Goal: Communication & Community: Answer question/provide support

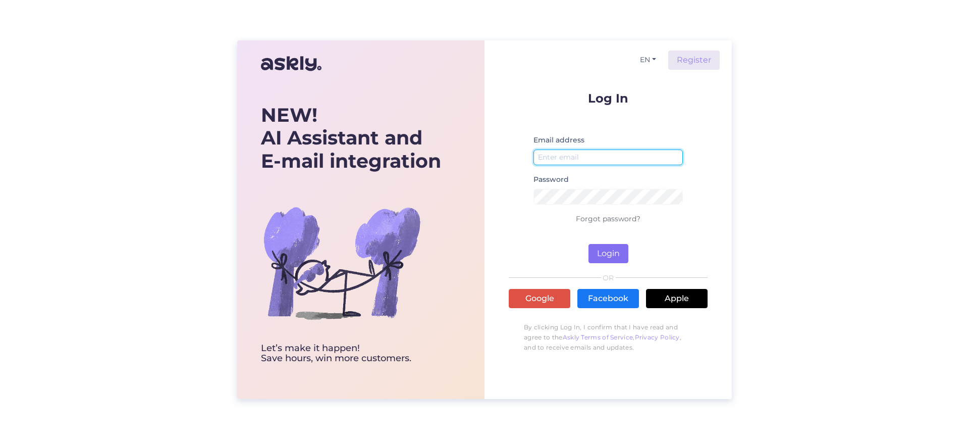
type input "[EMAIL_ADDRESS][DOMAIN_NAME]"
click at [604, 253] on button "Login" at bounding box center [609, 253] width 40 height 19
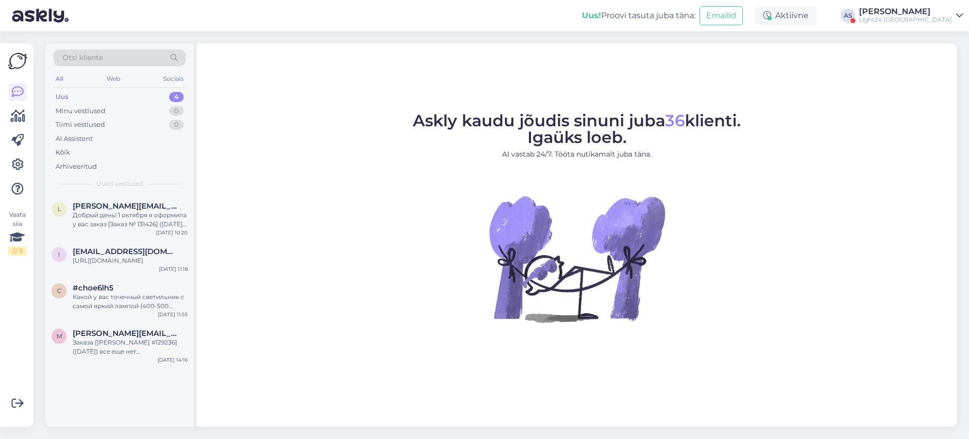
click at [922, 13] on div "[PERSON_NAME]" at bounding box center [905, 12] width 93 height 8
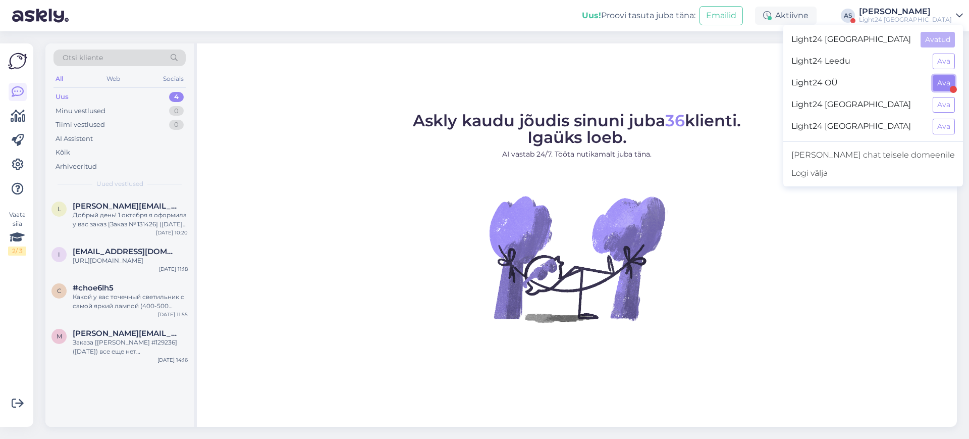
click at [942, 83] on button "Ava" at bounding box center [944, 83] width 22 height 16
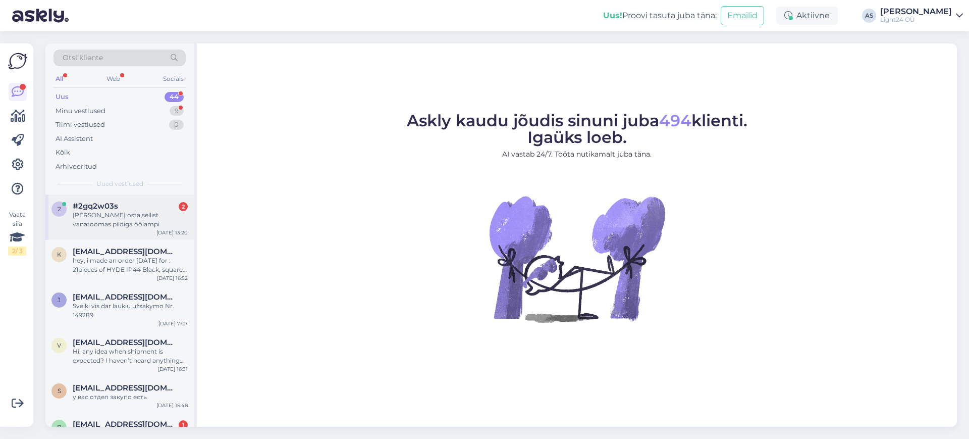
click at [101, 211] on div "[PERSON_NAME] osta sellist vanatoomas pildiga öölampi" at bounding box center [130, 220] width 115 height 18
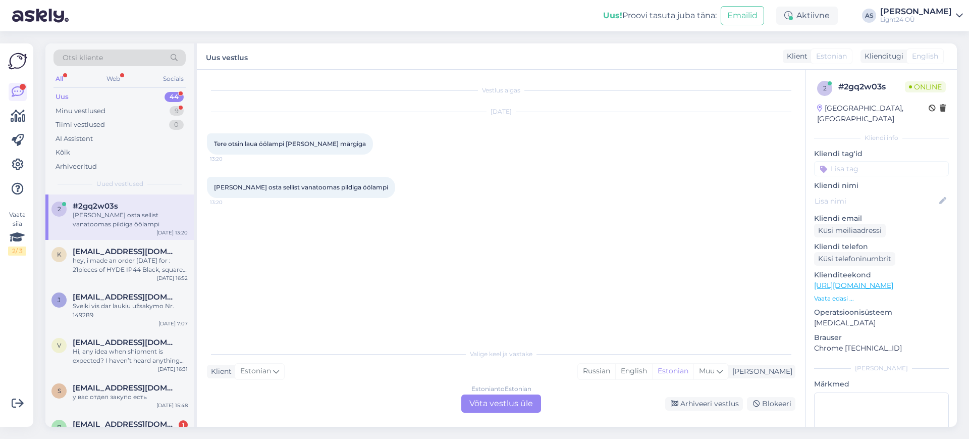
click at [511, 405] on div "Estonian to Estonian Võta vestlus üle" at bounding box center [501, 403] width 80 height 18
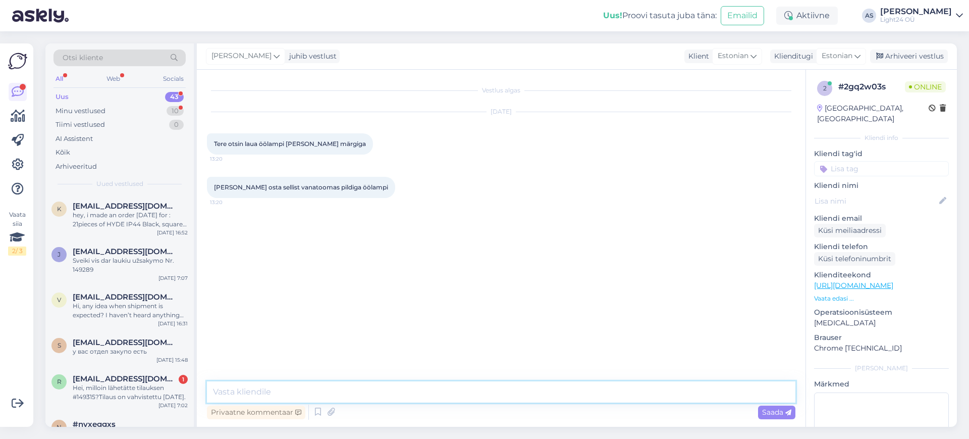
click at [265, 393] on textarea at bounding box center [501, 391] width 589 height 21
type textarea "Tere, sellise lambiga keeruline."
